Goal: Download file/media

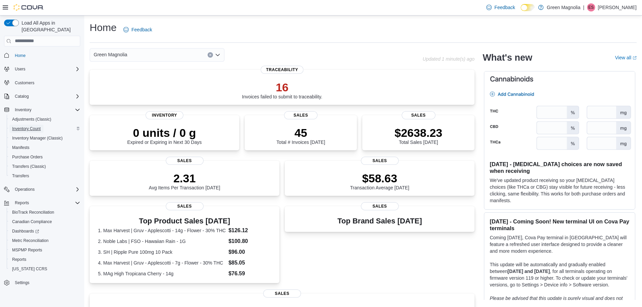
click at [31, 126] on span "Inventory Count" at bounding box center [26, 128] width 29 height 5
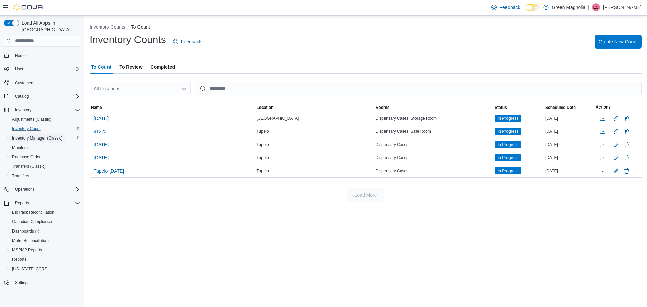
click at [33, 135] on span "Inventory Manager (Classic)" at bounding box center [37, 137] width 51 height 5
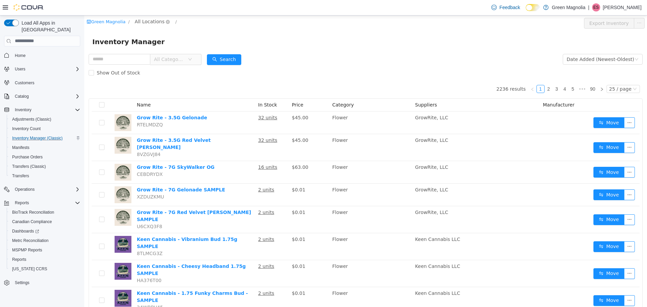
click at [145, 21] on span "All Locations" at bounding box center [150, 21] width 30 height 7
click at [156, 67] on span "Columbus" at bounding box center [160, 69] width 24 height 5
click at [593, 22] on button "Export Columbus Inventory" at bounding box center [596, 23] width 75 height 11
